Goal: Communication & Community: Participate in discussion

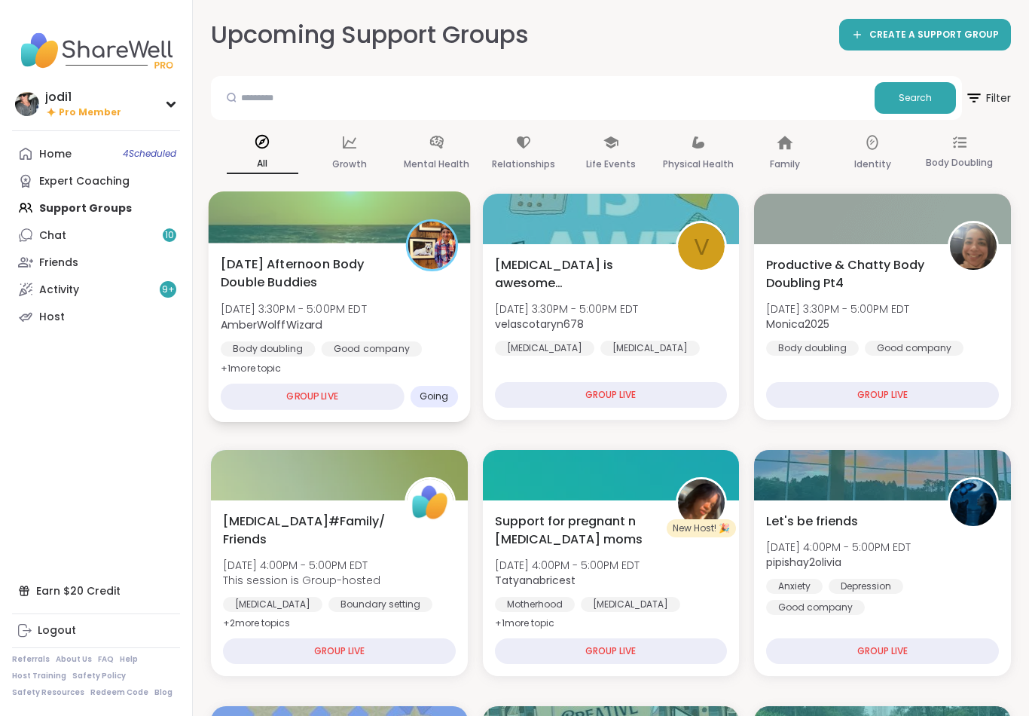
click at [433, 293] on div "Wednesday Afternoon Body Double Buddies Wed, Oct 15 | 3:30PM - 5:00PM EDT Amber…" at bounding box center [339, 316] width 237 height 123
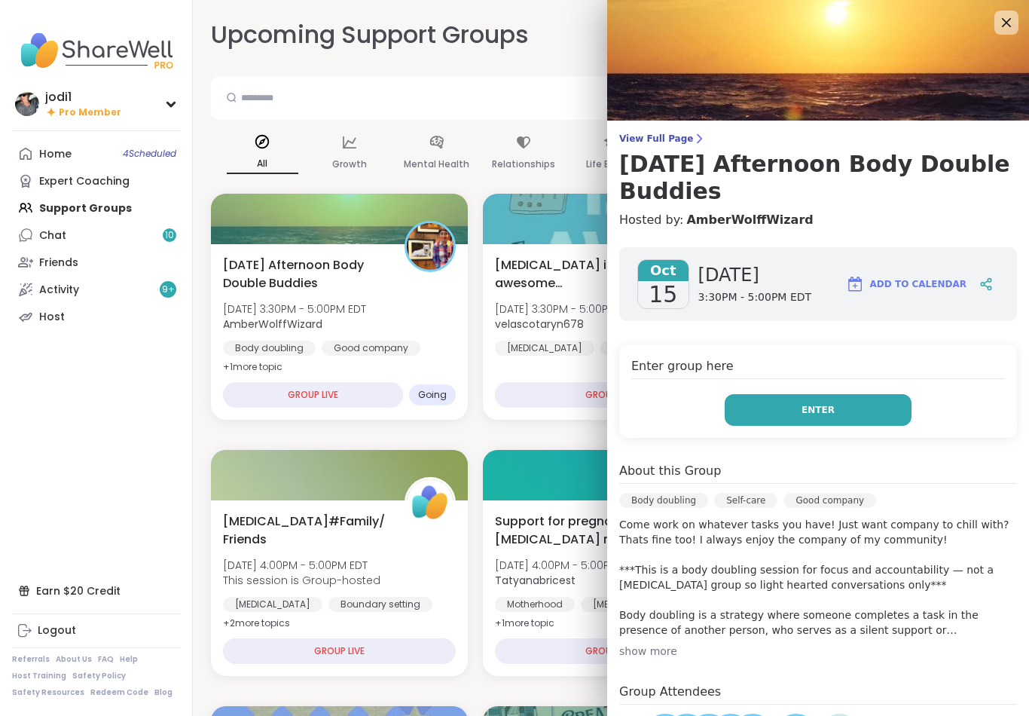
click at [826, 417] on button "Enter" at bounding box center [818, 410] width 187 height 32
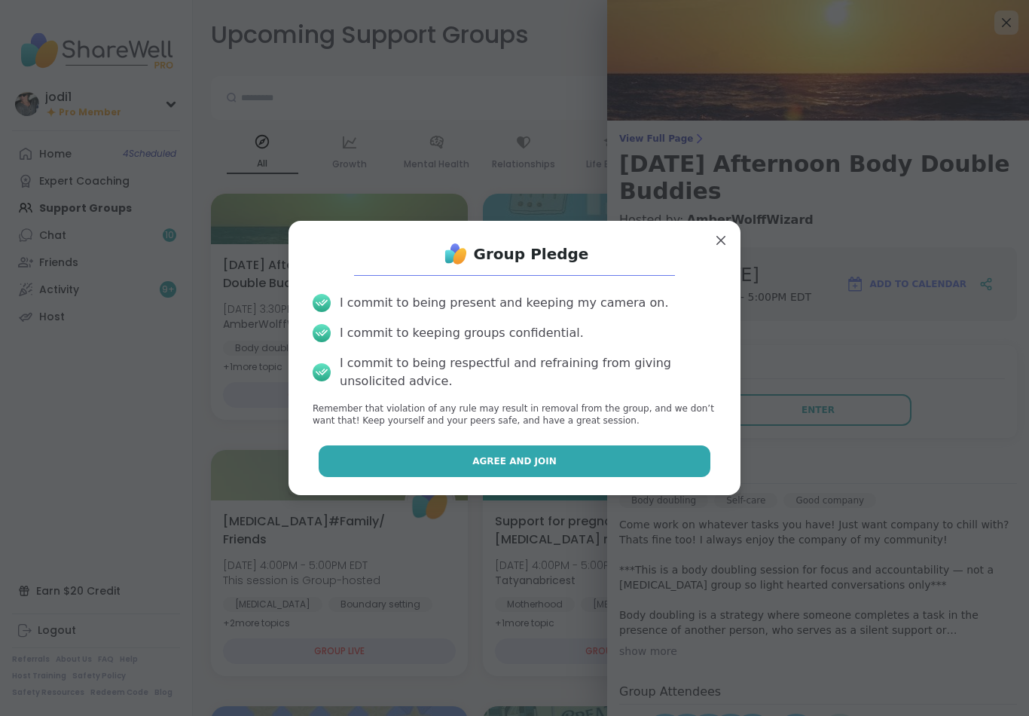
click at [540, 456] on span "Agree and Join" at bounding box center [514, 461] width 84 height 14
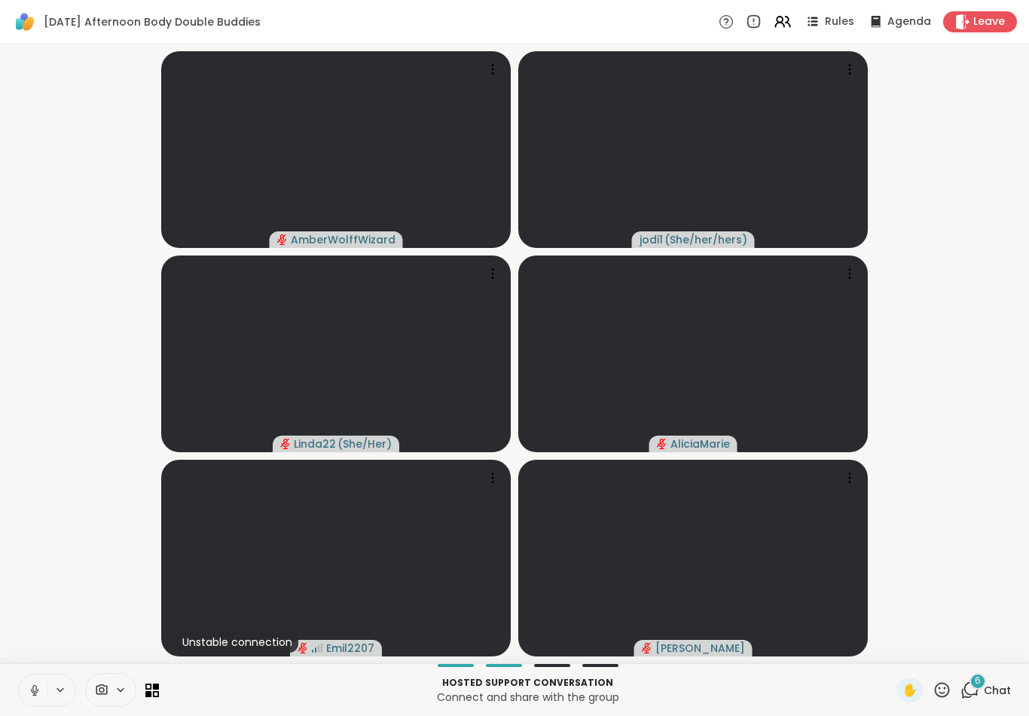
click at [32, 695] on icon at bounding box center [35, 690] width 14 height 14
click at [41, 691] on icon at bounding box center [35, 690] width 14 height 14
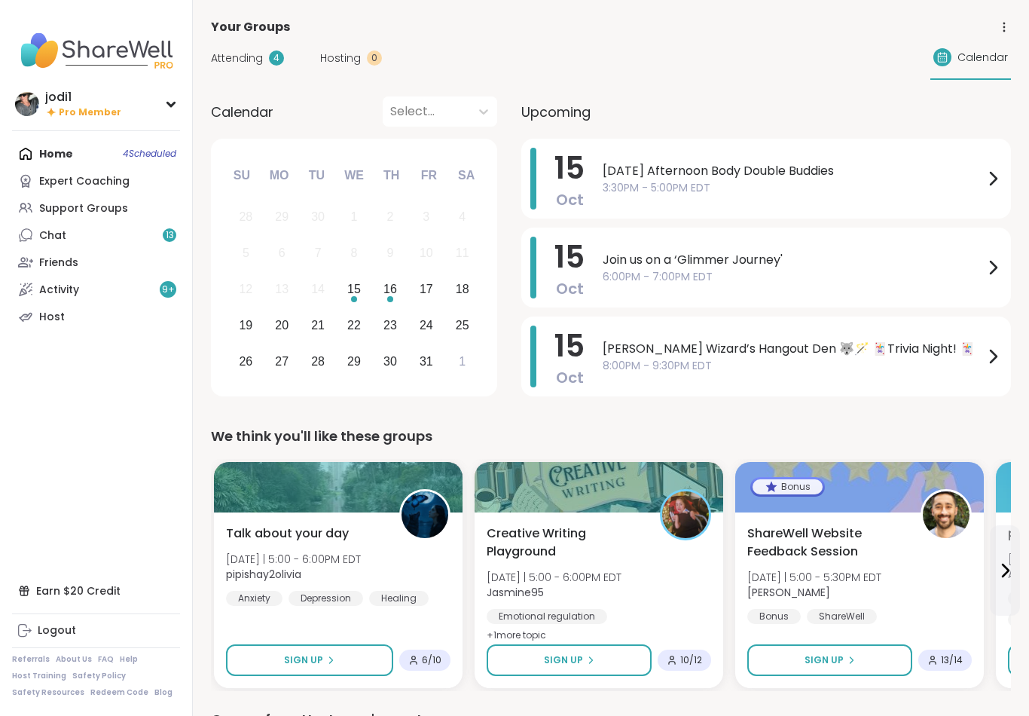
click at [118, 203] on div "Support Groups" at bounding box center [83, 208] width 89 height 15
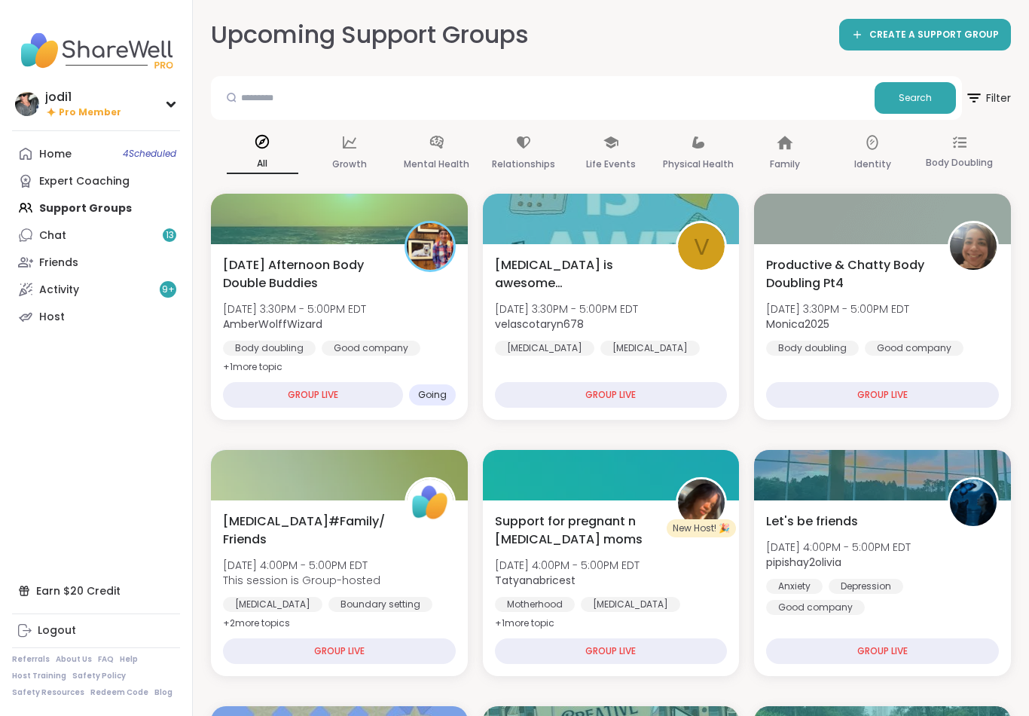
click at [169, 157] on span "4 Scheduled" at bounding box center [149, 154] width 53 height 12
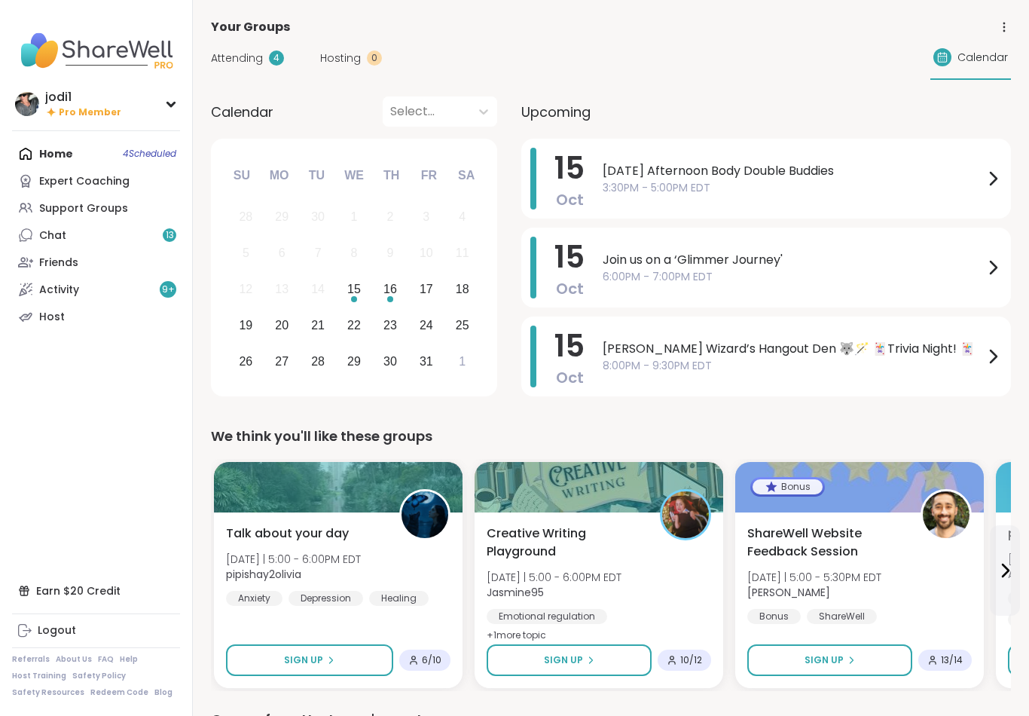
click at [243, 63] on span "Attending" at bounding box center [237, 58] width 52 height 16
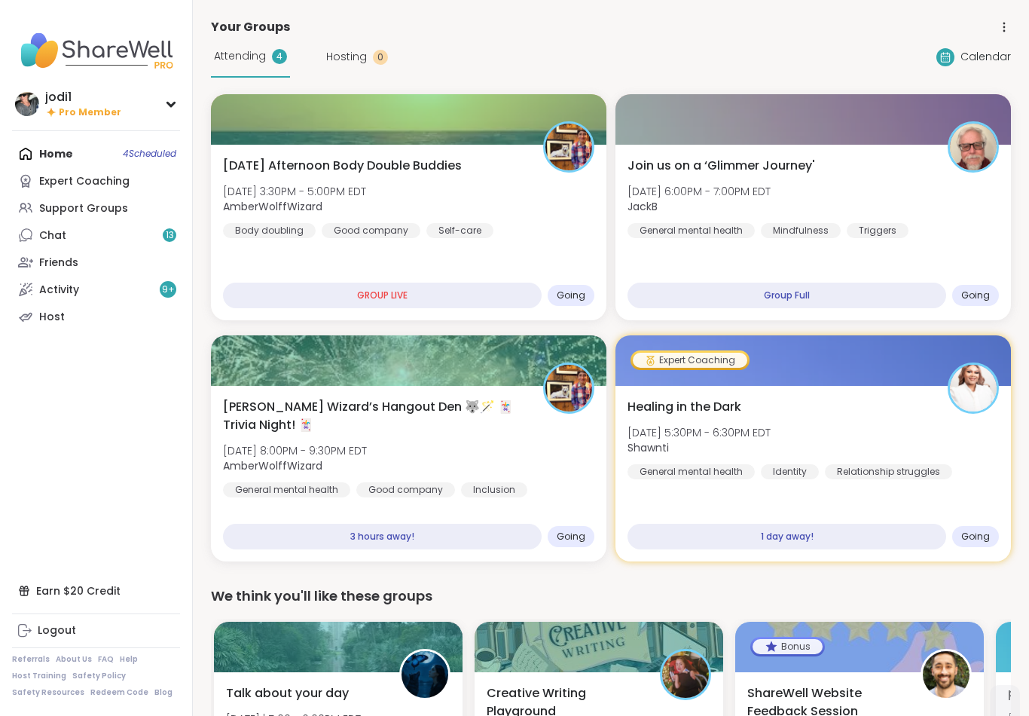
click at [557, 206] on div "[DATE] Afternoon Body Double Buddies [DATE] 3:30PM - 5:00PM EDT AmberWolffWizar…" at bounding box center [408, 197] width 371 height 81
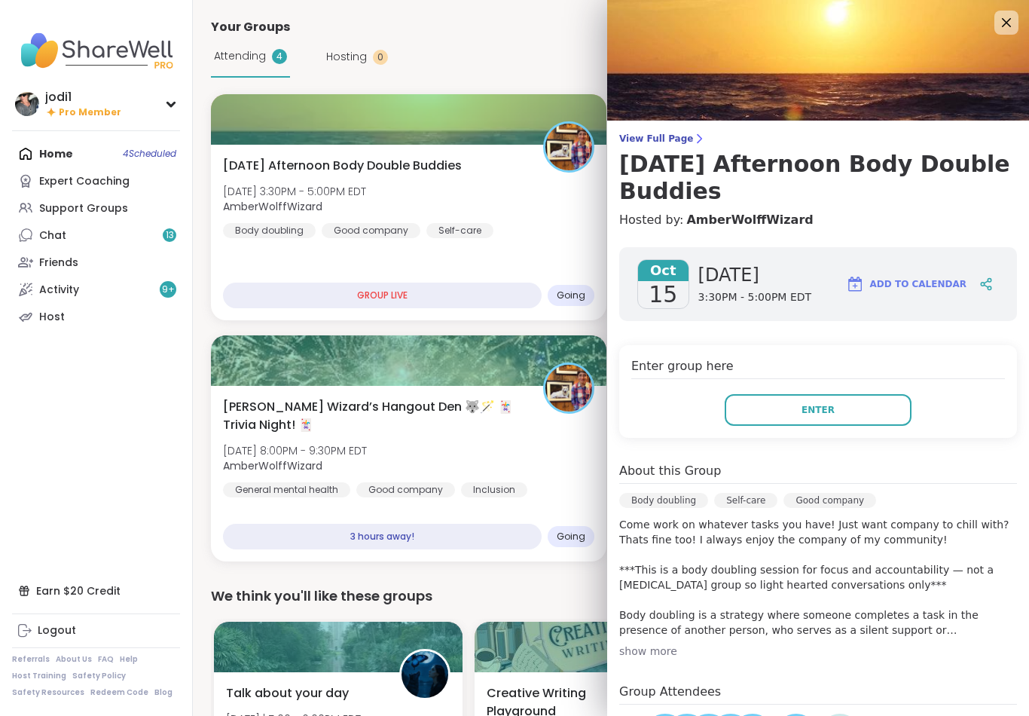
click at [856, 417] on button "Enter" at bounding box center [818, 410] width 187 height 32
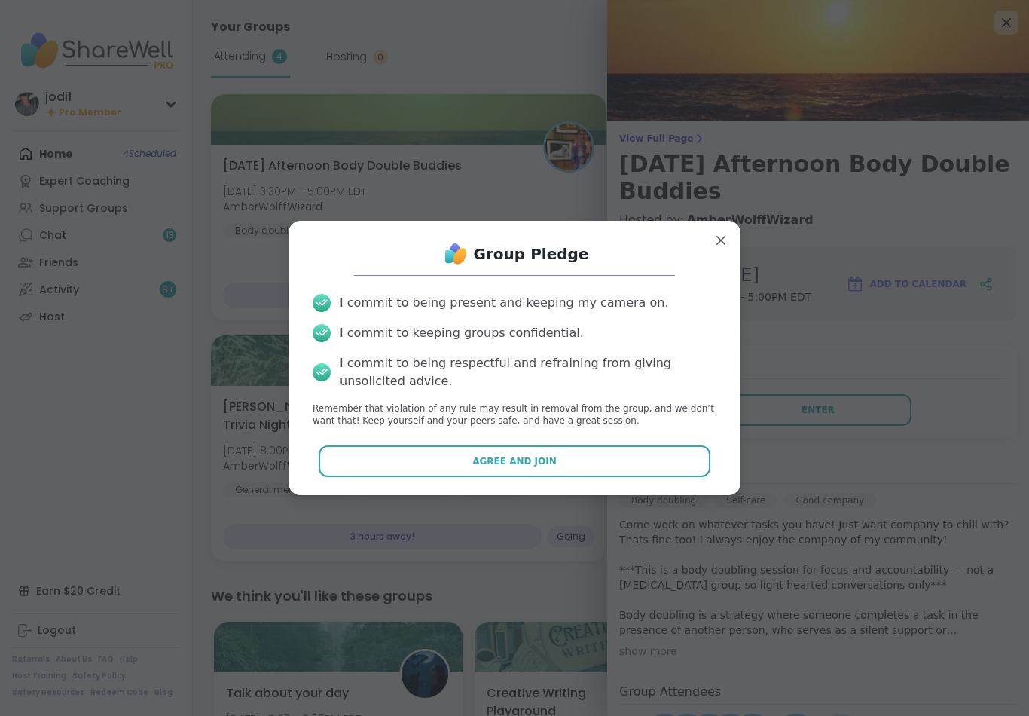
click at [573, 454] on button "Agree and Join" at bounding box center [515, 461] width 393 height 32
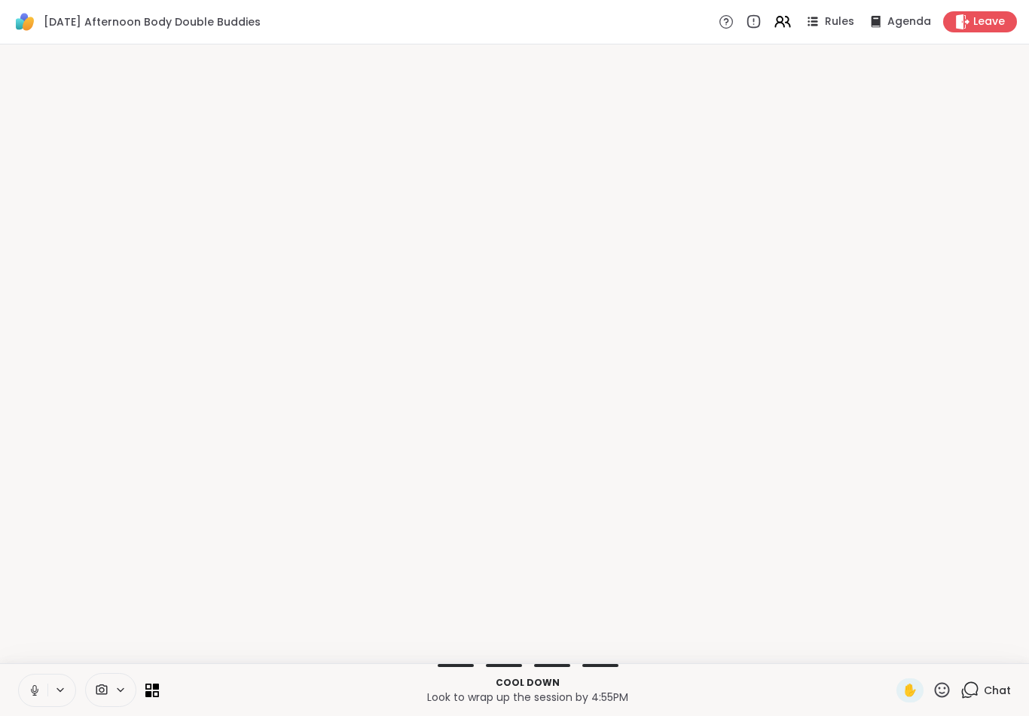
click at [915, 683] on span "✋" at bounding box center [910, 690] width 15 height 18
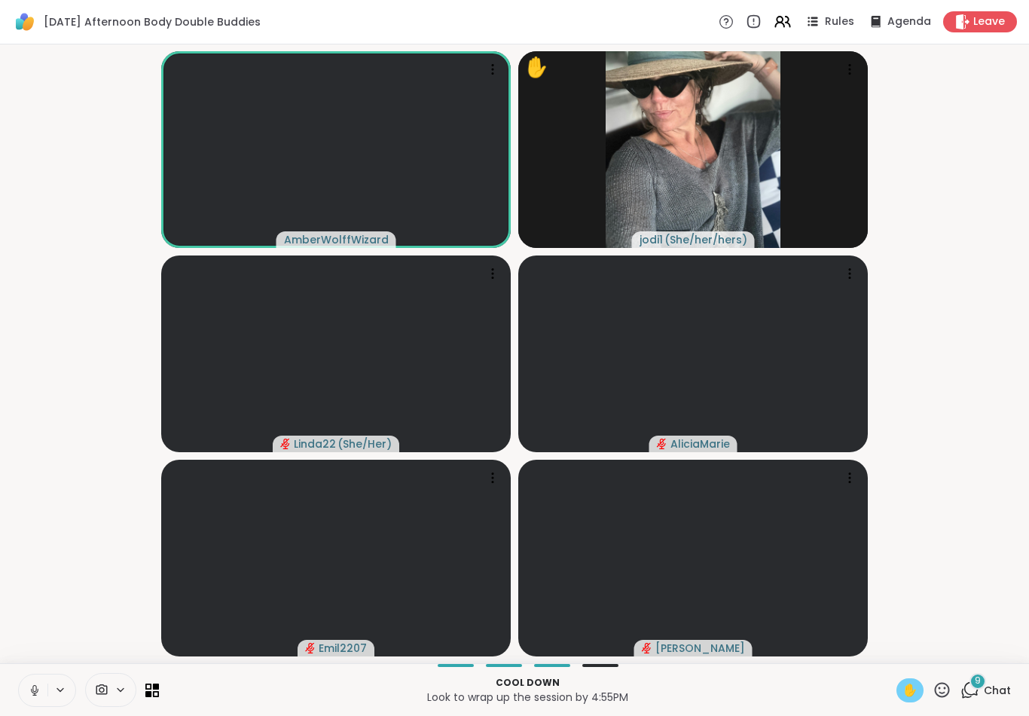
click at [41, 694] on icon at bounding box center [35, 690] width 14 height 14
click at [913, 689] on span "✋" at bounding box center [910, 690] width 15 height 18
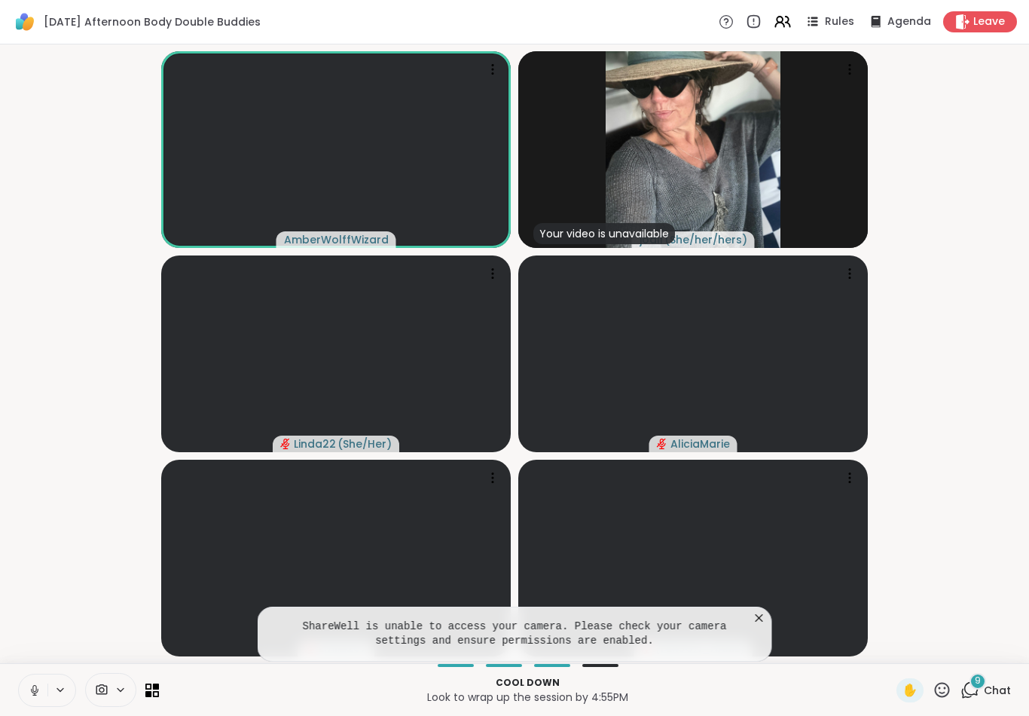
click at [35, 689] on icon at bounding box center [35, 690] width 14 height 14
click at [753, 625] on icon at bounding box center [759, 617] width 15 height 15
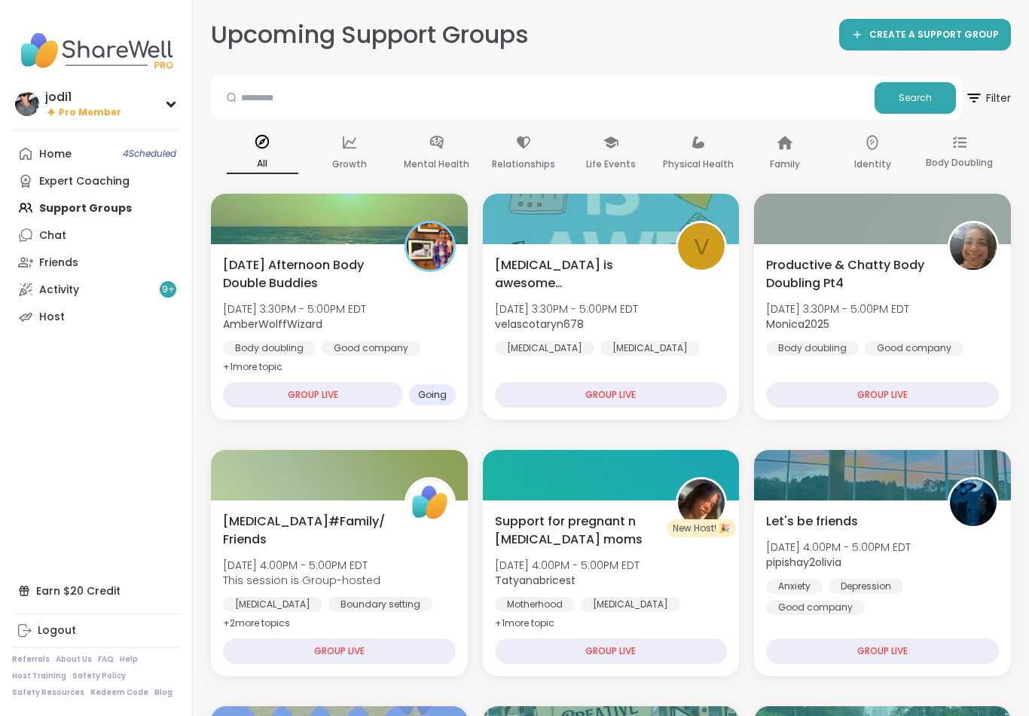
click at [255, 307] on span "[DATE] 3:30PM - 5:00PM EDT" at bounding box center [294, 308] width 143 height 15
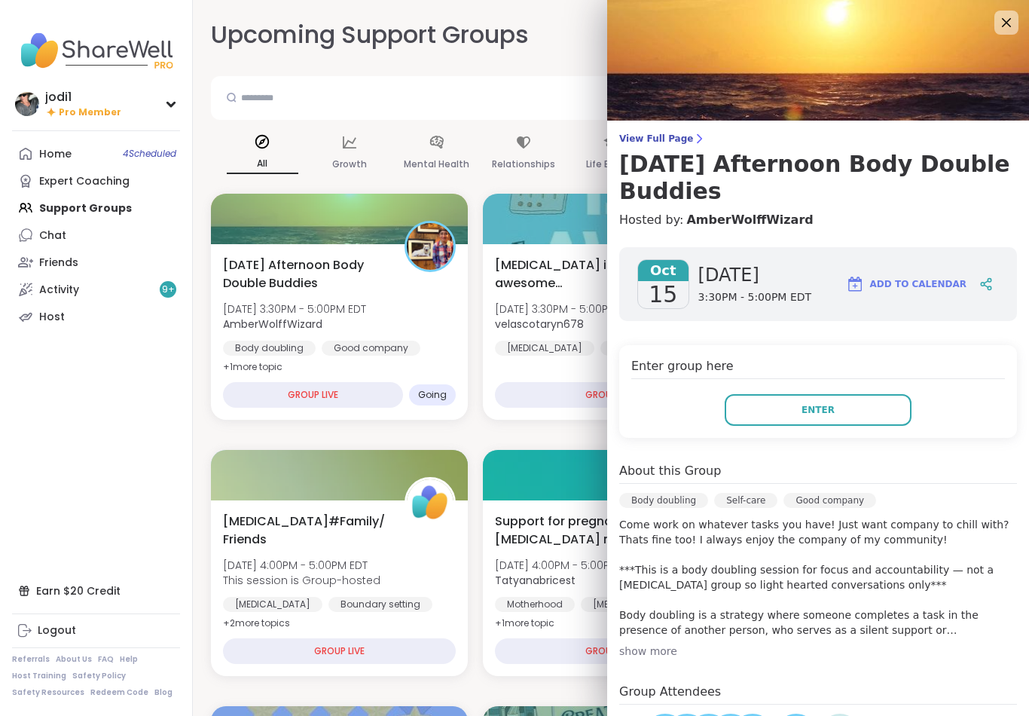
click at [869, 421] on button "Enter" at bounding box center [818, 410] width 187 height 32
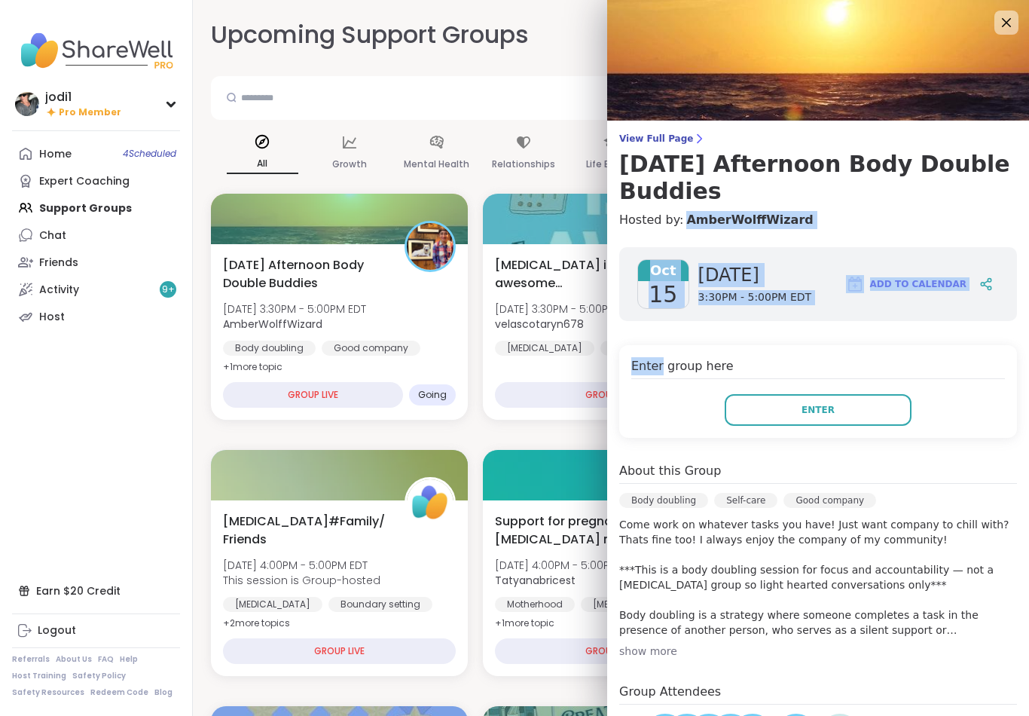
click at [864, 412] on button "Enter" at bounding box center [818, 410] width 187 height 32
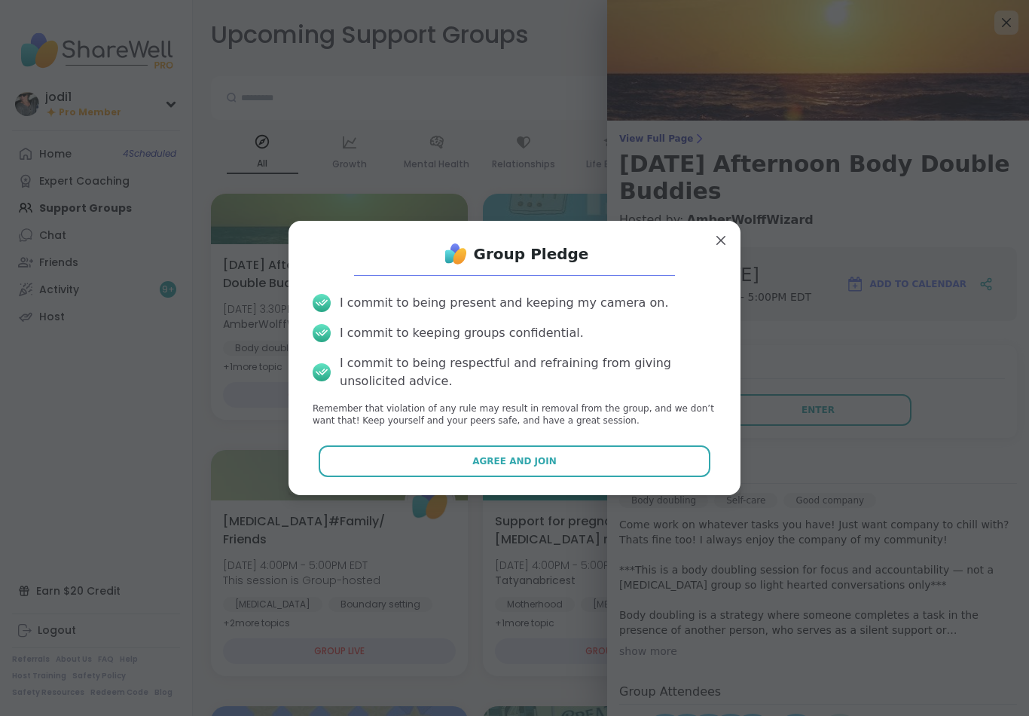
click at [671, 471] on button "Agree and Join" at bounding box center [515, 461] width 393 height 32
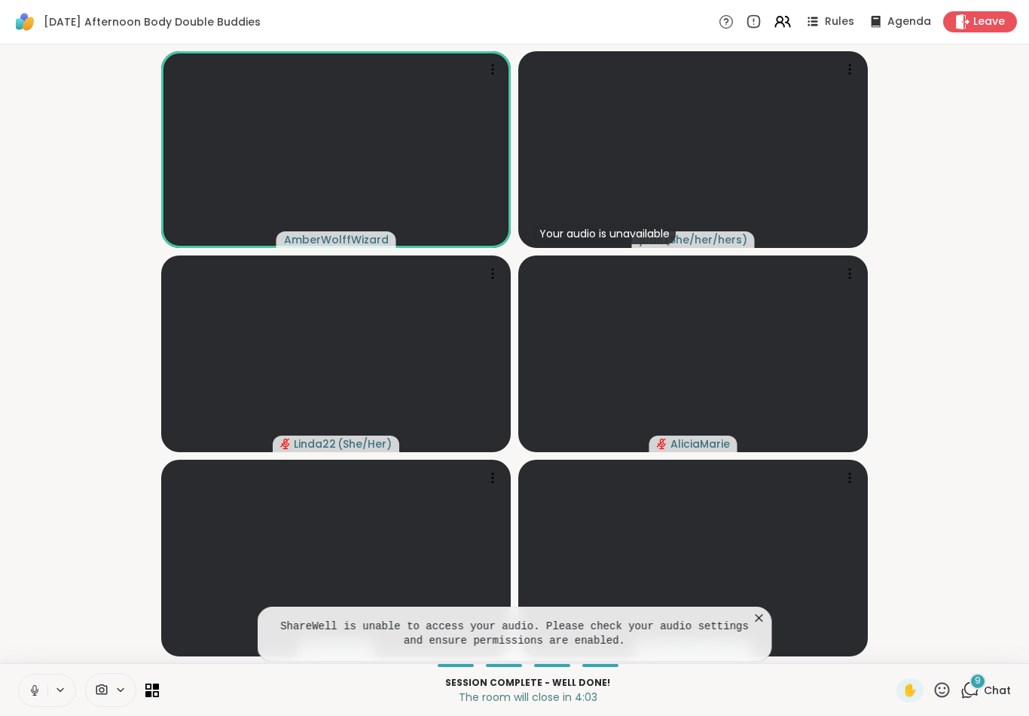
click at [757, 622] on icon at bounding box center [759, 617] width 15 height 15
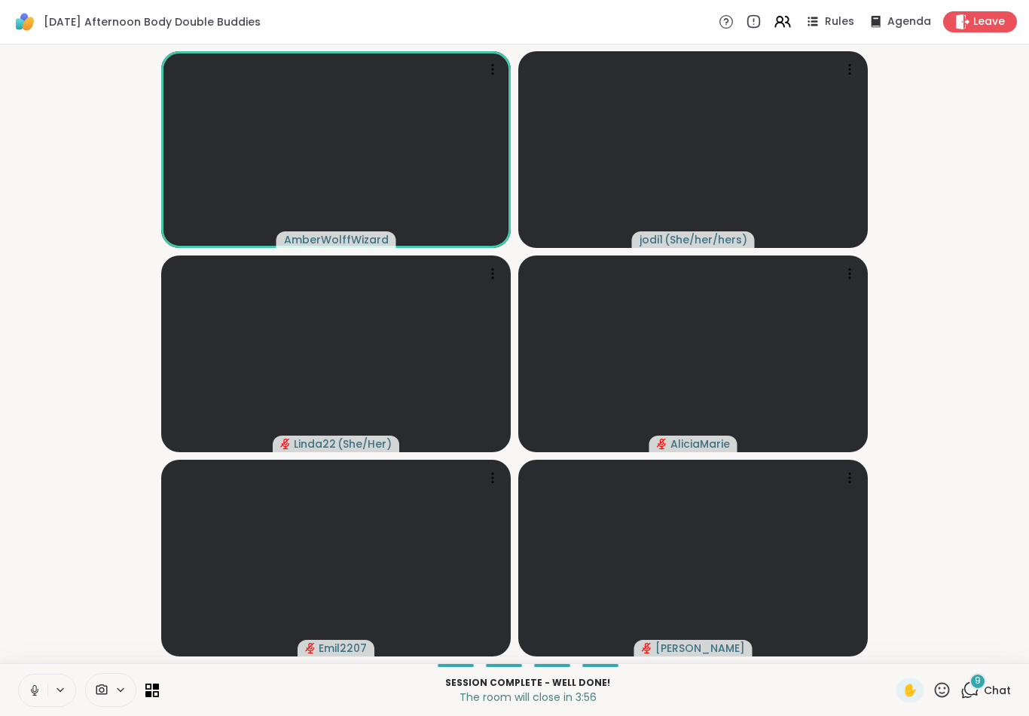
click at [31, 701] on button at bounding box center [33, 690] width 29 height 32
click at [44, 690] on button at bounding box center [33, 690] width 29 height 32
click at [39, 692] on icon at bounding box center [35, 690] width 14 height 14
